Goal: Task Accomplishment & Management: Manage account settings

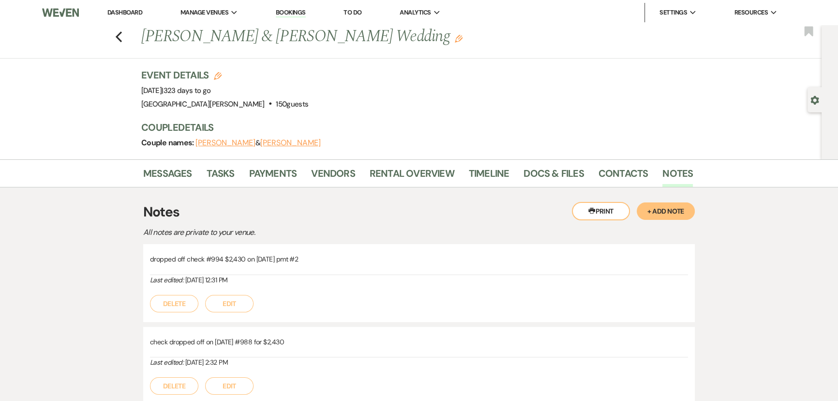
click at [650, 71] on div "Event Details Edit Event Date: [DATE] | 323 days to go Venue: [GEOGRAPHIC_DATA]…" at bounding box center [412, 89] width 542 height 43
click at [129, 9] on link "Dashboard" at bounding box center [124, 12] width 35 height 8
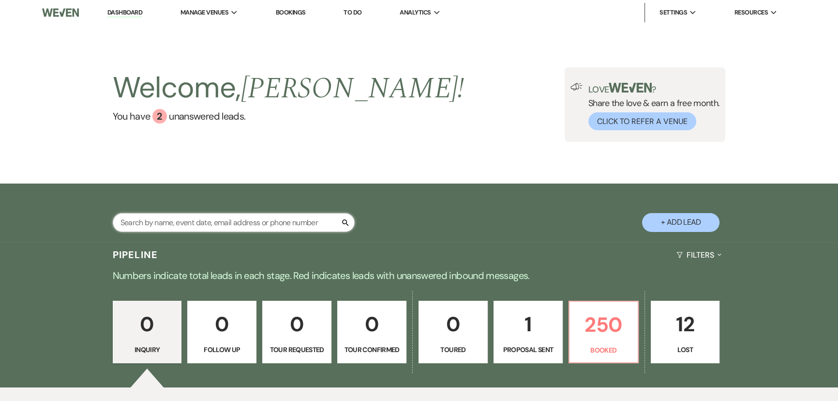
click at [236, 224] on input "text" at bounding box center [234, 222] width 242 height 19
type input "[PERSON_NAME]"
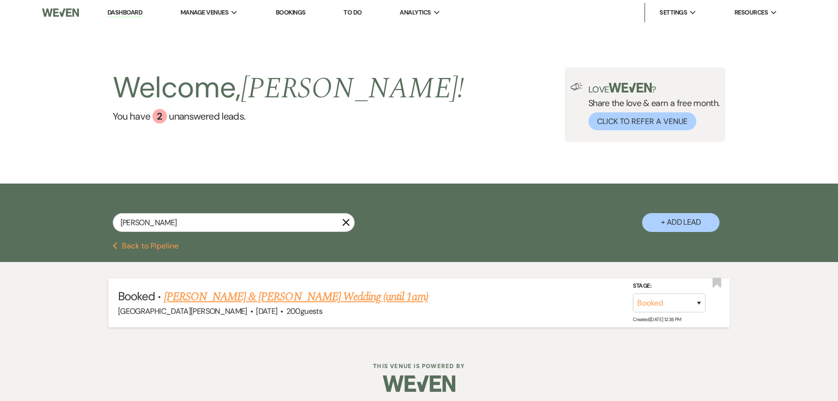
click at [244, 300] on link "[PERSON_NAME] & [PERSON_NAME] Wedding (until 1am)" at bounding box center [296, 296] width 264 height 17
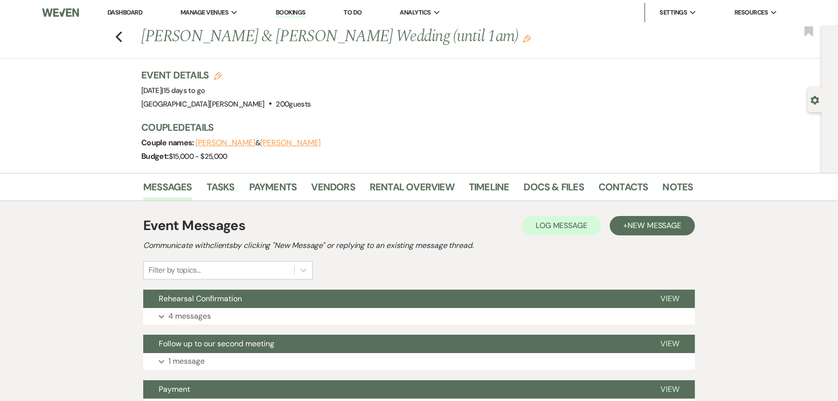
click at [412, 125] on h3 "Couple Details" at bounding box center [412, 127] width 542 height 14
click at [412, 97] on div "Event Details Edit Event Date: [DATE] | 15 days to go Venue: [GEOGRAPHIC_DATA][…" at bounding box center [412, 89] width 542 height 43
click at [544, 185] on link "Docs & Files" at bounding box center [553, 189] width 60 height 21
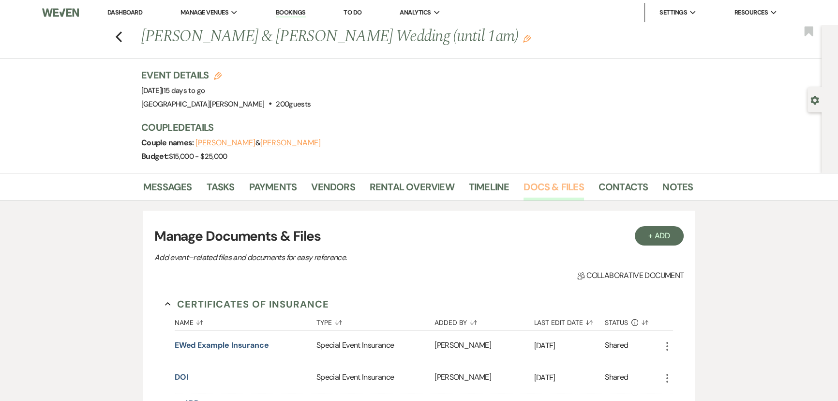
scroll to position [44, 0]
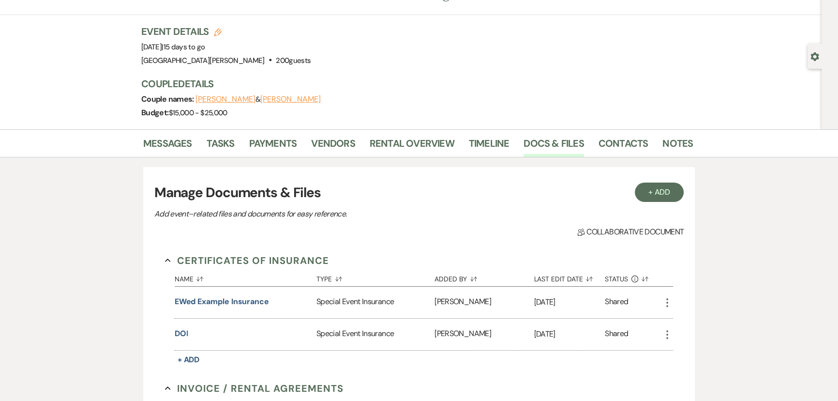
drag, startPoint x: 494, startPoint y: 88, endPoint x: 413, endPoint y: 84, distance: 81.3
click at [413, 84] on h3 "Couple Details" at bounding box center [412, 84] width 542 height 14
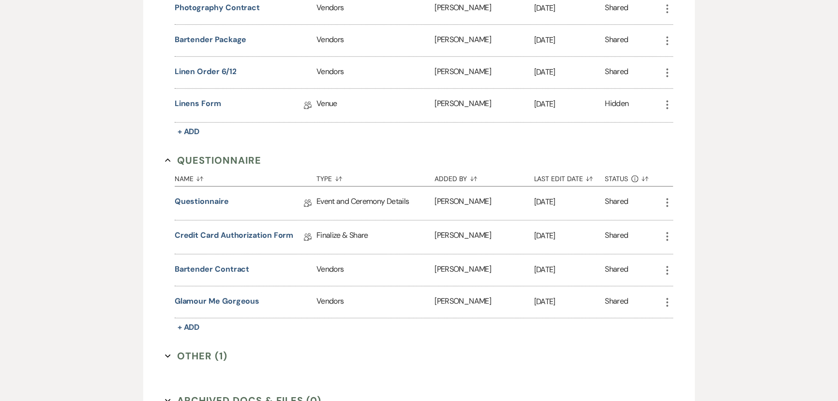
scroll to position [967, 0]
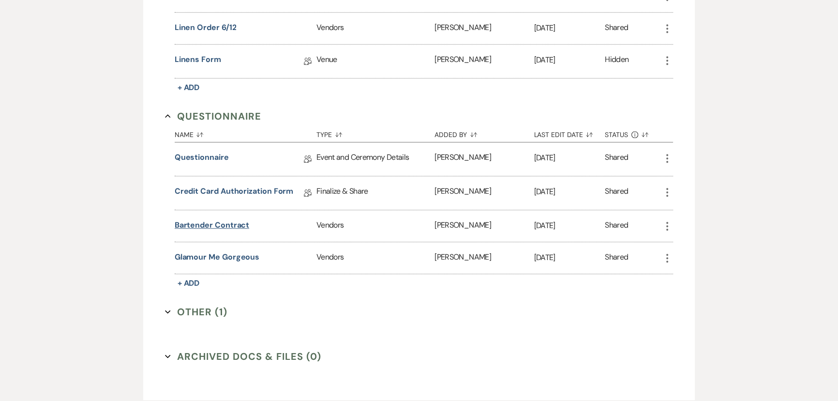
click at [210, 221] on button "Bartender Contract" at bounding box center [212, 225] width 75 height 12
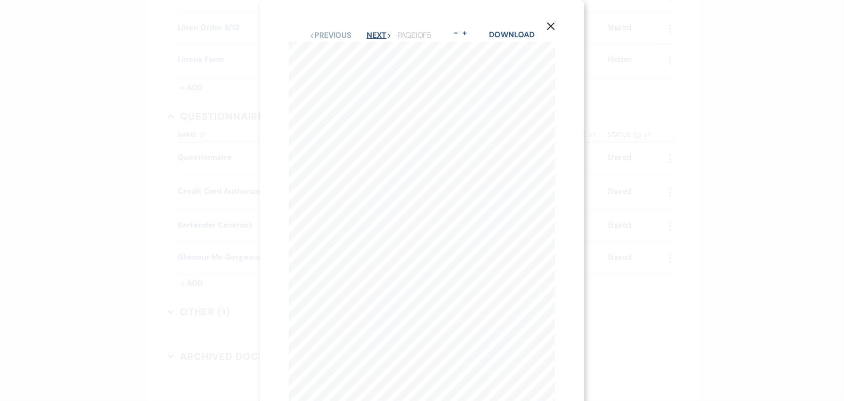
click at [374, 35] on button "Next Next" at bounding box center [379, 35] width 25 height 8
click at [374, 35] on button "Next Next" at bounding box center [378, 35] width 25 height 8
click at [551, 27] on use "button" at bounding box center [551, 26] width 8 height 8
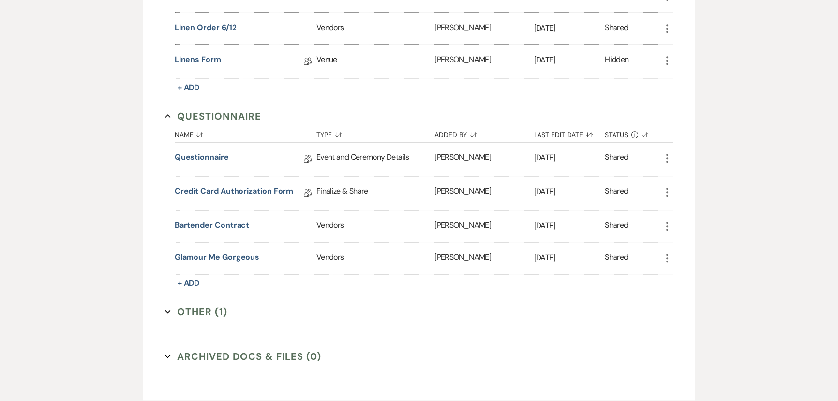
scroll to position [923, 0]
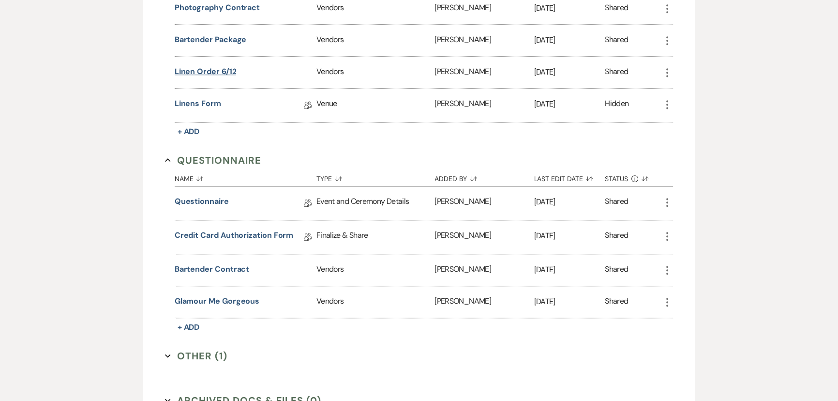
click at [203, 66] on button "linen order 6/12" at bounding box center [206, 72] width 62 height 12
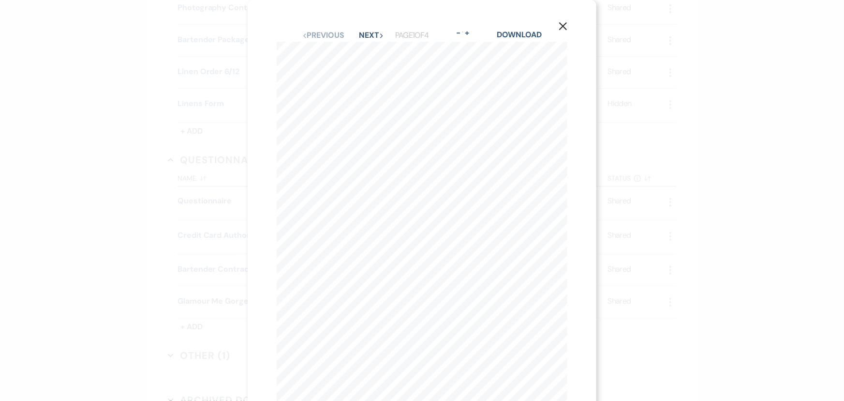
click at [562, 26] on icon "X" at bounding box center [563, 26] width 9 height 9
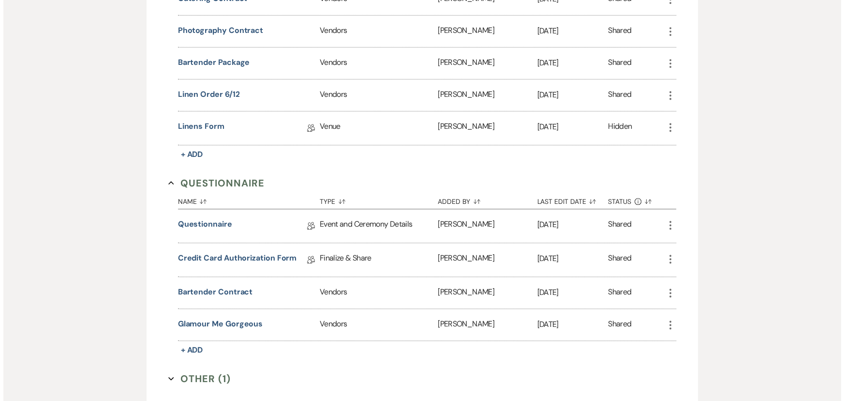
scroll to position [835, 0]
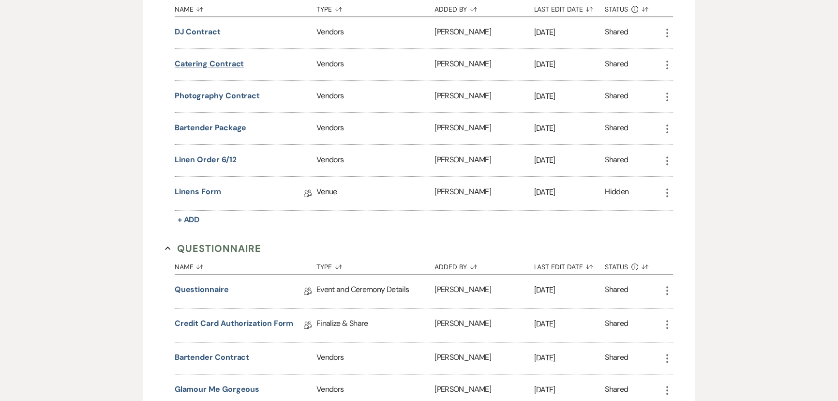
click at [215, 60] on button "Catering Contract" at bounding box center [210, 64] width 70 height 12
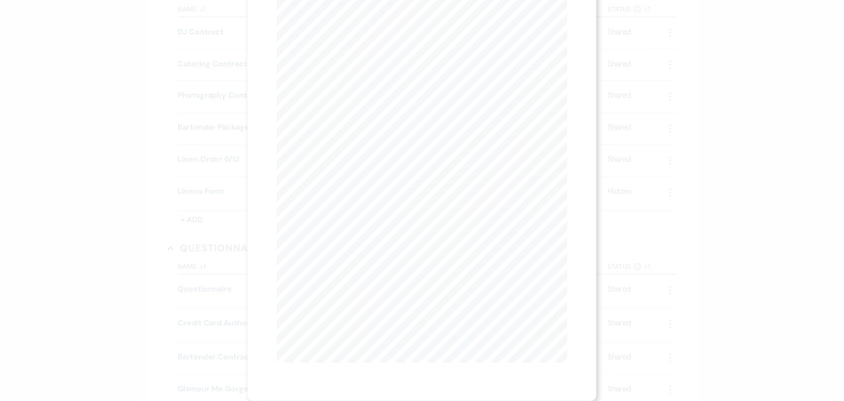
scroll to position [0, 0]
click at [368, 32] on button "Next Next" at bounding box center [371, 35] width 25 height 8
click at [322, 31] on button "Previous Previous" at bounding box center [323, 35] width 42 height 8
click at [568, 27] on button "X" at bounding box center [563, 25] width 15 height 17
click at [562, 27] on icon "X" at bounding box center [563, 26] width 9 height 9
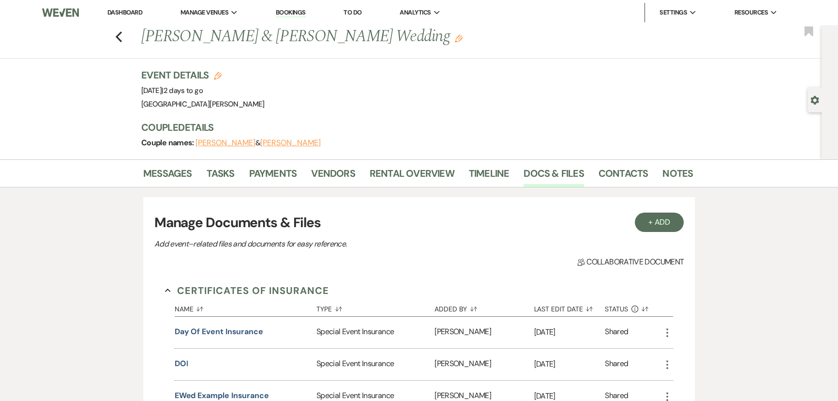
click at [124, 11] on link "Dashboard" at bounding box center [124, 12] width 35 height 8
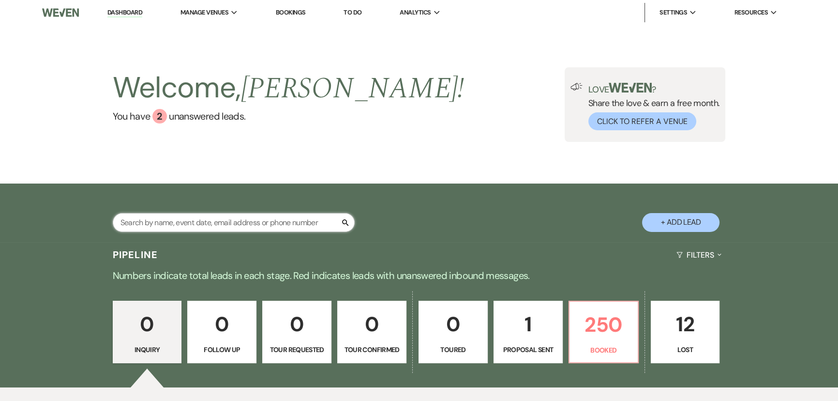
click at [256, 223] on input "text" at bounding box center [234, 222] width 242 height 19
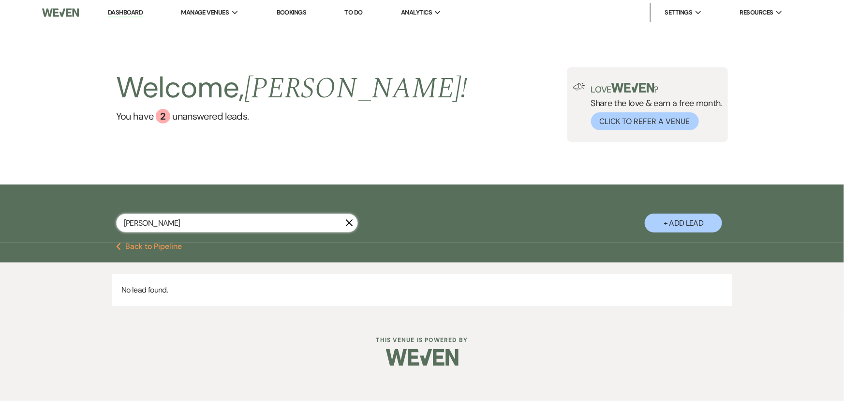
type input "[PERSON_NAME]"
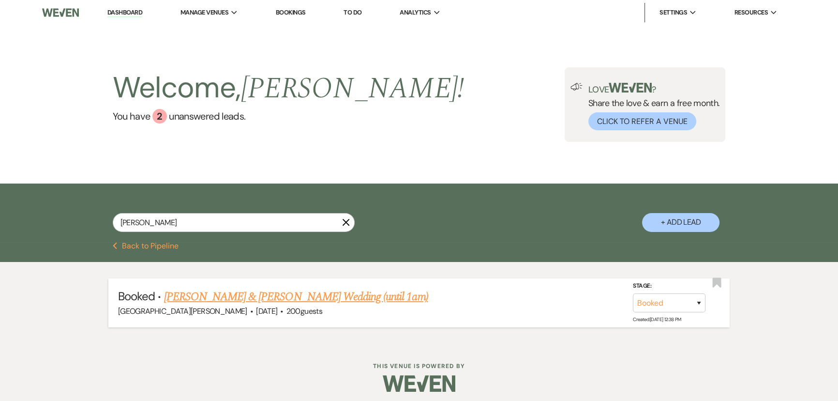
click at [325, 299] on link "[PERSON_NAME] & [PERSON_NAME] Wedding (until 1am)" at bounding box center [296, 296] width 264 height 17
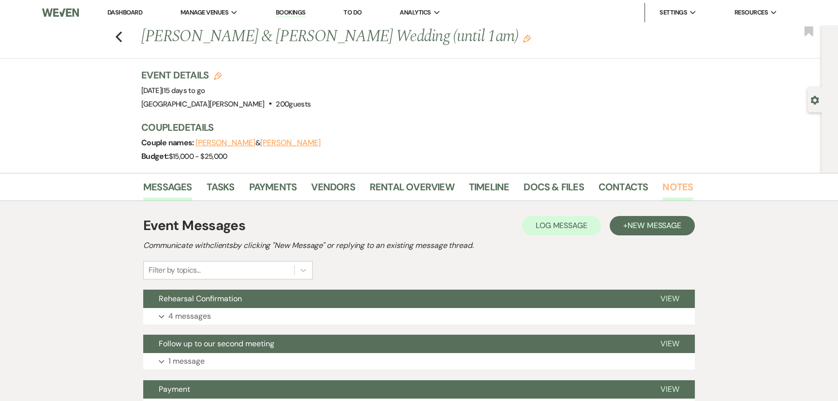
click at [674, 188] on link "Notes" at bounding box center [677, 189] width 30 height 21
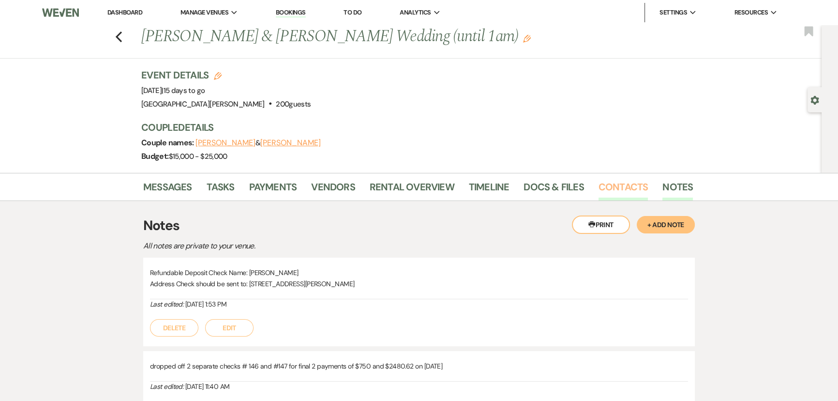
click at [617, 189] on link "Contacts" at bounding box center [623, 189] width 50 height 21
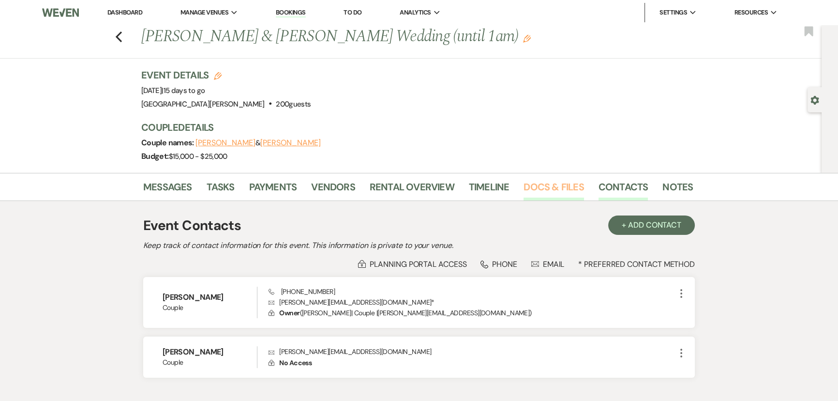
click at [567, 186] on link "Docs & Files" at bounding box center [553, 189] width 60 height 21
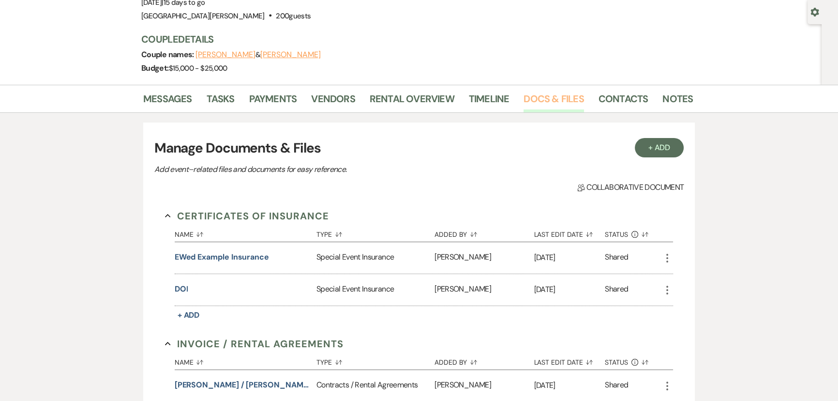
scroll to position [88, 0]
drag, startPoint x: 495, startPoint y: 149, endPoint x: 466, endPoint y: 150, distance: 29.1
click at [466, 150] on h3 "Manage Documents & Files" at bounding box center [418, 148] width 529 height 20
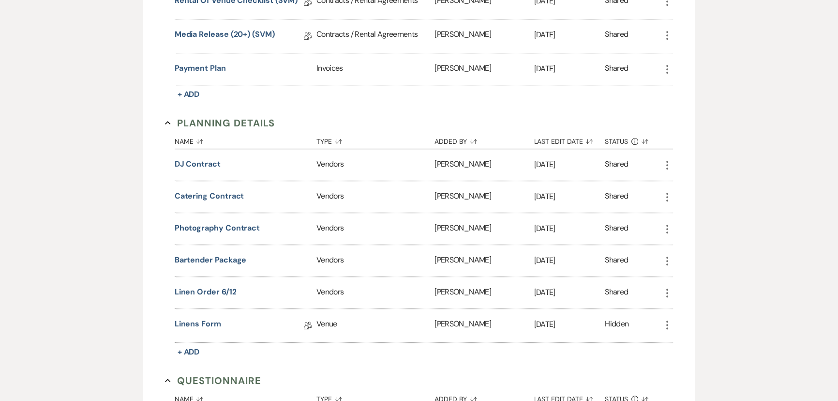
scroll to position [571, 0]
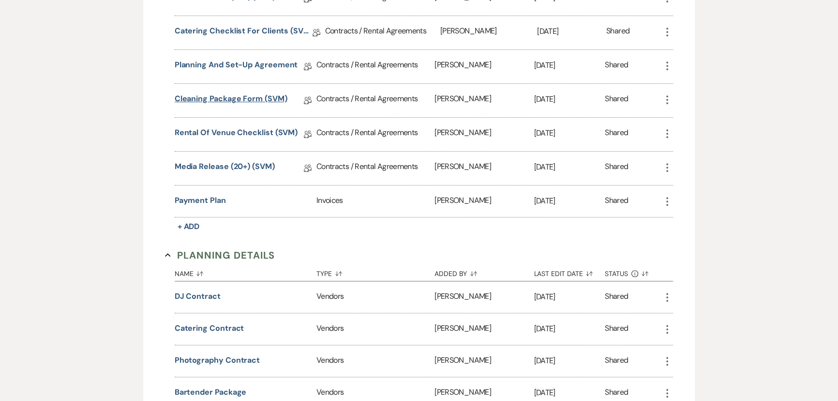
click at [227, 97] on link "Cleaning Package Form (SVM)" at bounding box center [231, 100] width 113 height 15
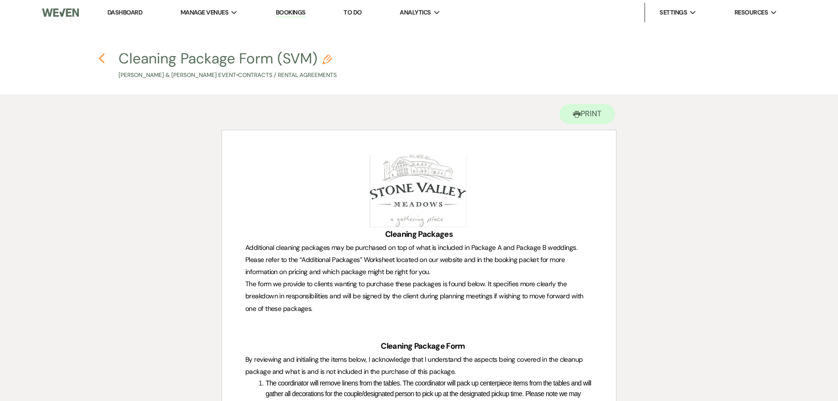
click at [102, 61] on use "button" at bounding box center [101, 58] width 6 height 11
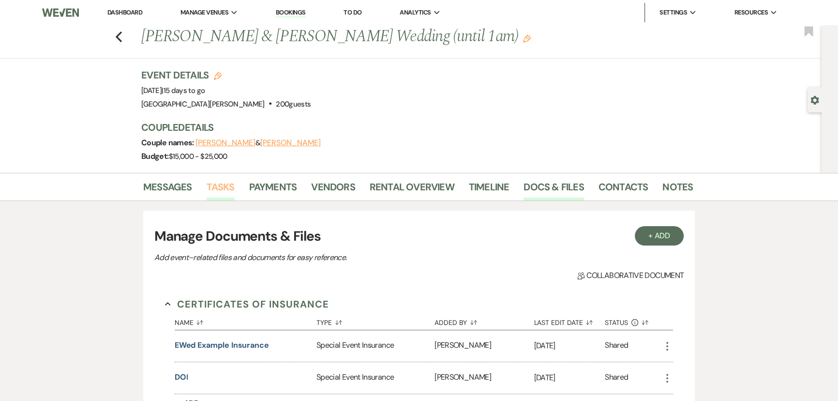
click at [223, 188] on link "Tasks" at bounding box center [221, 189] width 28 height 21
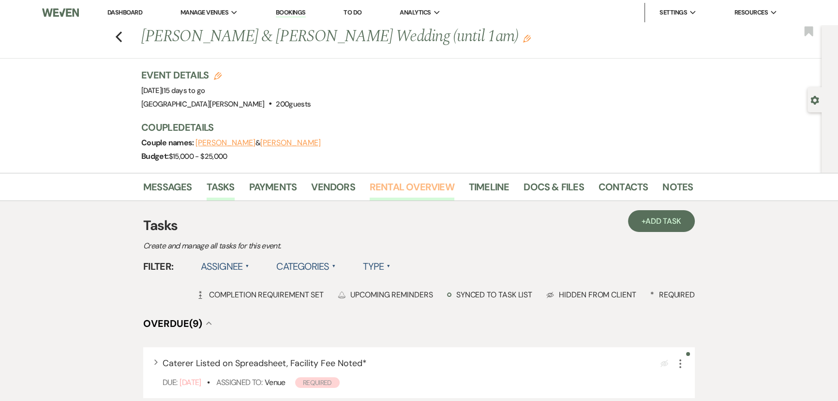
click at [394, 185] on link "Rental Overview" at bounding box center [412, 189] width 85 height 21
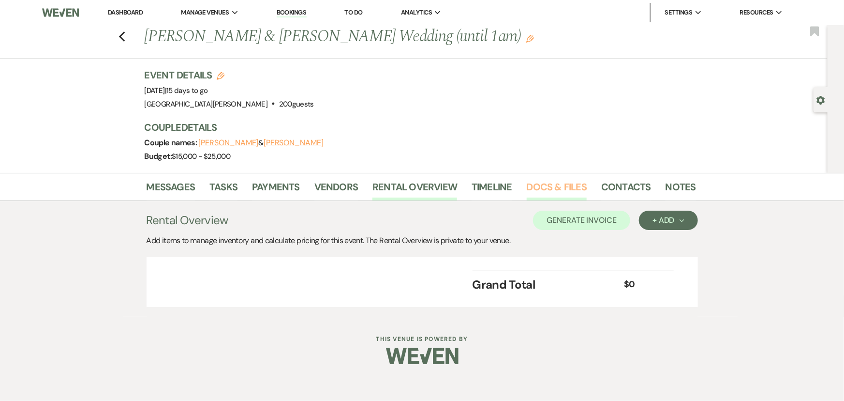
click at [551, 185] on link "Docs & Files" at bounding box center [557, 189] width 60 height 21
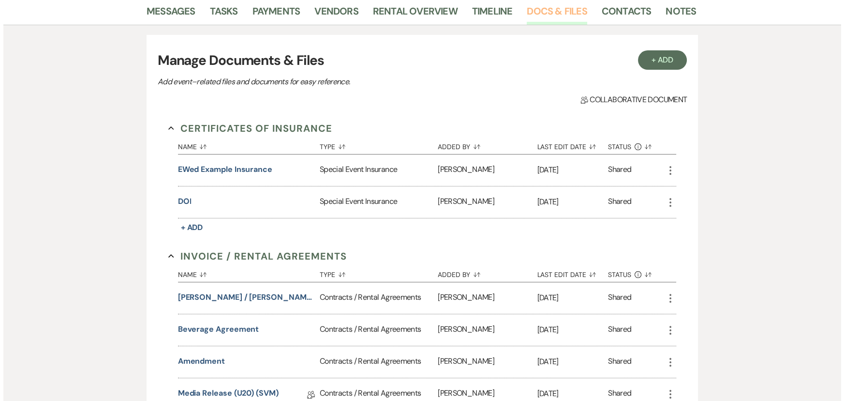
scroll to position [264, 0]
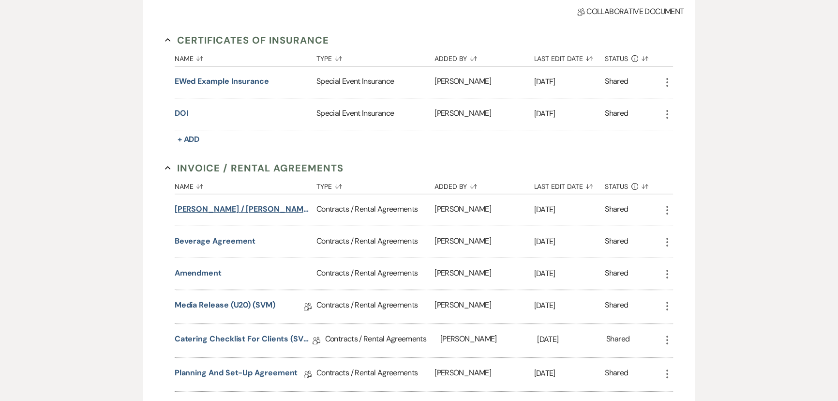
click at [239, 209] on button "[PERSON_NAME] / [PERSON_NAME] Wedding (1am end)" at bounding box center [244, 209] width 138 height 12
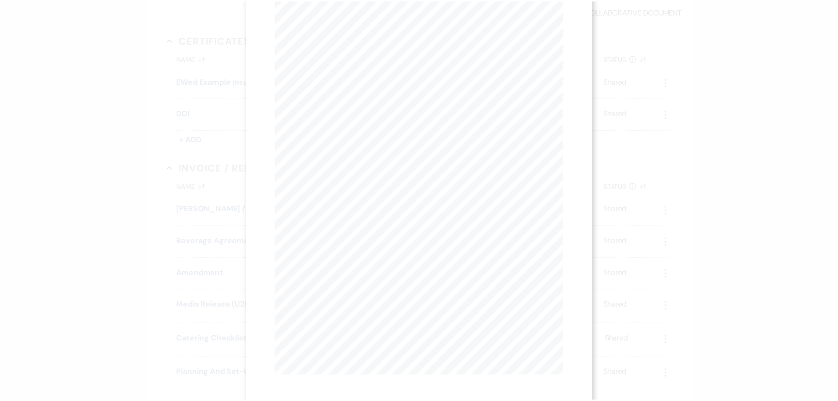
scroll to position [0, 0]
click at [565, 30] on icon "X" at bounding box center [563, 26] width 9 height 9
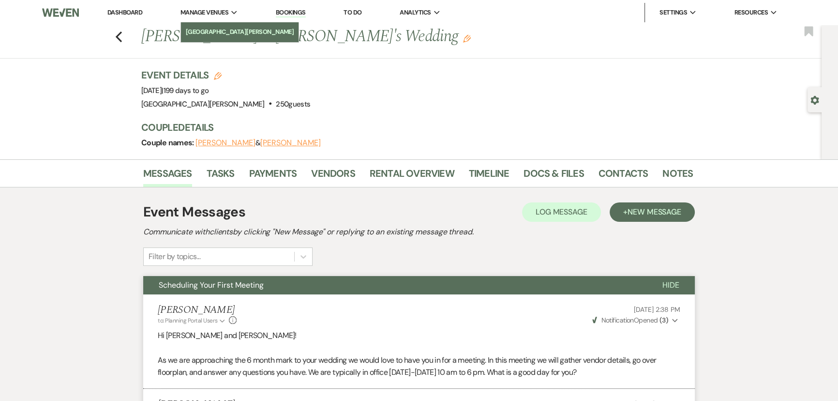
click at [210, 35] on li "[GEOGRAPHIC_DATA][PERSON_NAME]" at bounding box center [240, 32] width 108 height 10
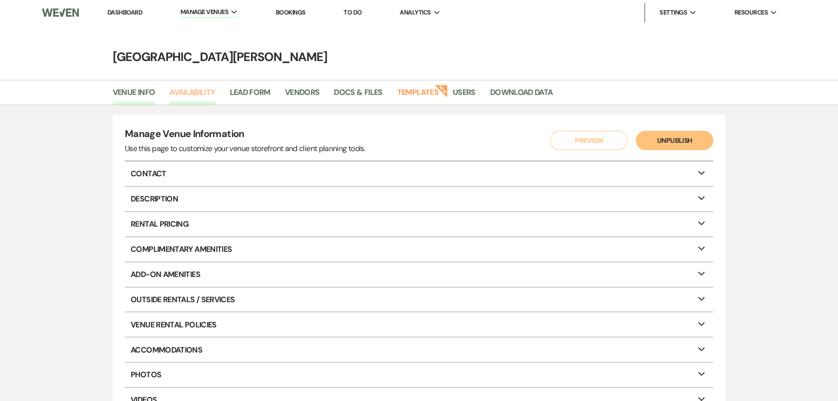
click at [180, 90] on link "Availability" at bounding box center [191, 95] width 45 height 18
select select "3"
select select "2026"
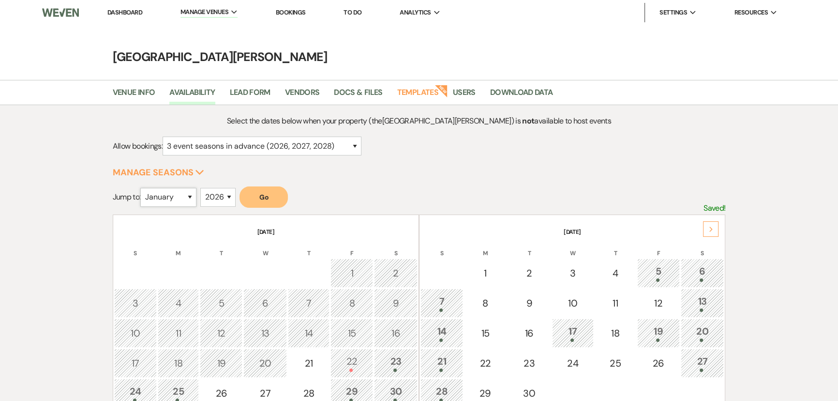
click at [174, 196] on select "January February March April May June July August September October November De…" at bounding box center [168, 197] width 56 height 19
select select "3"
click at [143, 188] on select "January February March April May June July August September October November De…" at bounding box center [168, 197] width 56 height 19
click at [258, 198] on button "Go" at bounding box center [263, 196] width 48 height 21
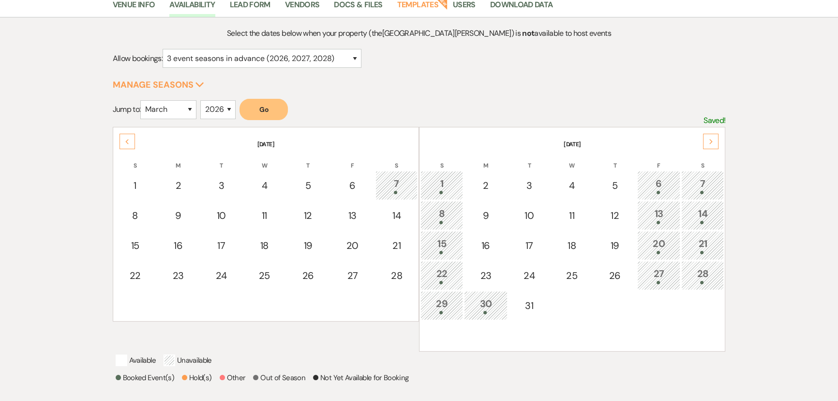
click at [446, 178] on div "1" at bounding box center [442, 185] width 32 height 18
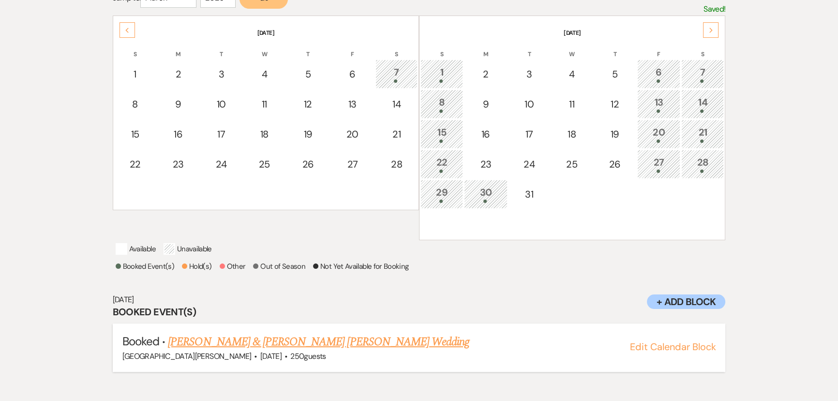
click at [293, 350] on link "Samantha Chable & Jackson Gebhart's Wedding" at bounding box center [318, 341] width 301 height 17
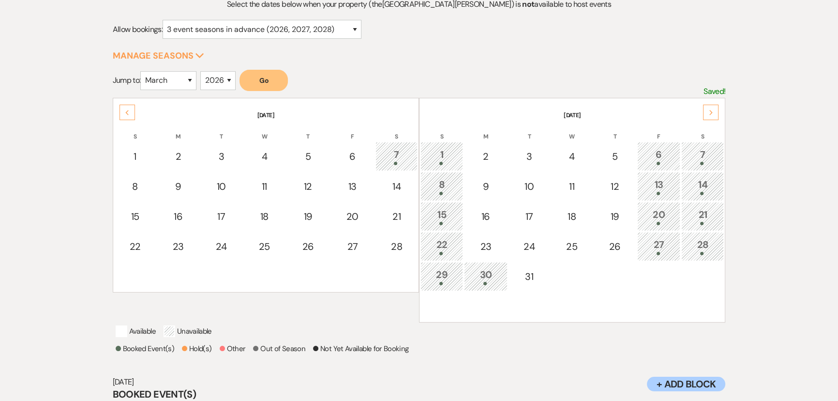
scroll to position [111, 0]
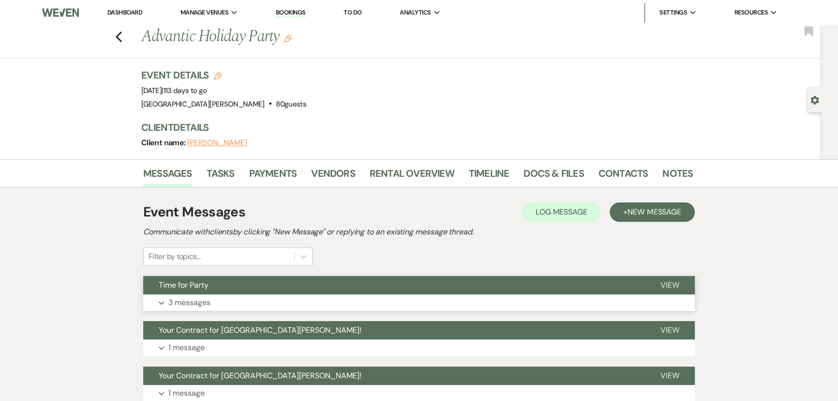
click at [245, 288] on button "Time for Party" at bounding box center [394, 285] width 502 height 18
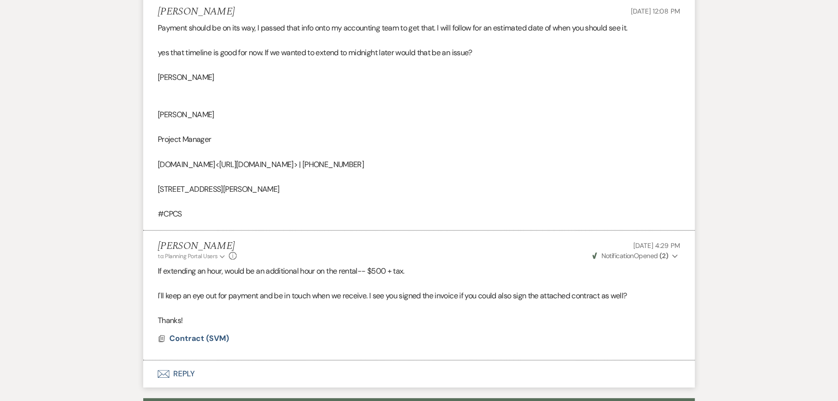
scroll to position [442, 0]
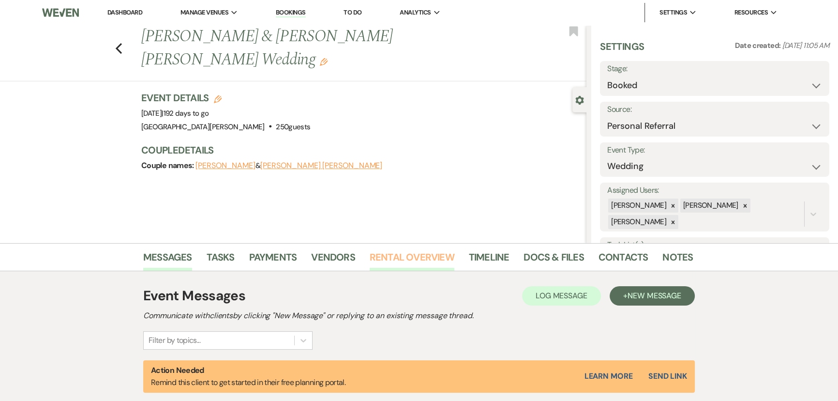
click at [405, 261] on link "Rental Overview" at bounding box center [412, 259] width 85 height 21
